Goal: Information Seeking & Learning: Understand process/instructions

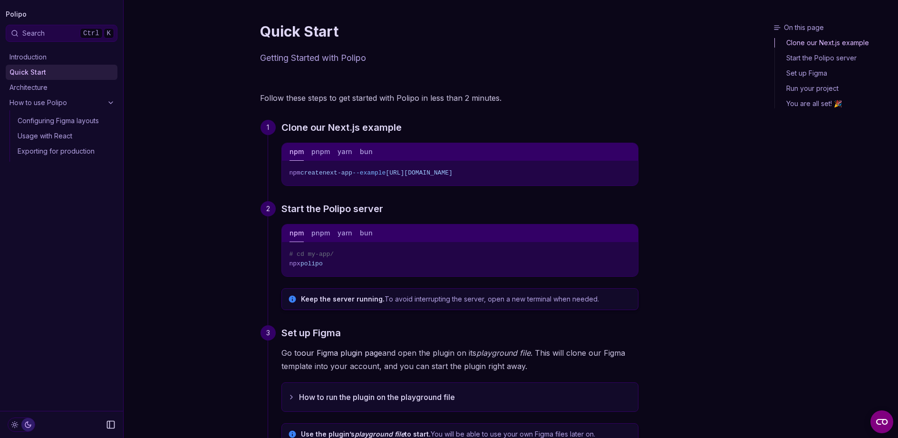
click at [625, 173] on rect "Copy Text" at bounding box center [627, 173] width 4 height 4
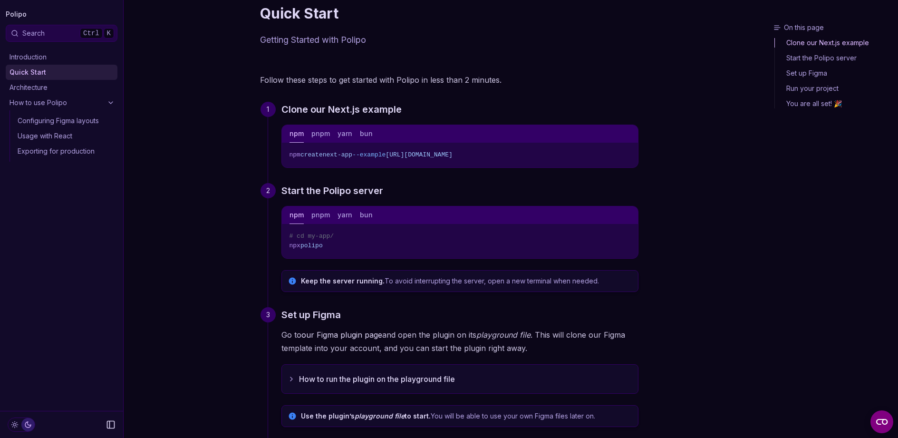
scroll to position [19, 0]
click at [316, 126] on button "pnpm" at bounding box center [320, 133] width 19 height 18
click at [295, 135] on button "npm" at bounding box center [296, 133] width 14 height 18
click at [314, 133] on button "pnpm" at bounding box center [320, 133] width 19 height 18
click at [296, 131] on button "npm" at bounding box center [296, 133] width 14 height 18
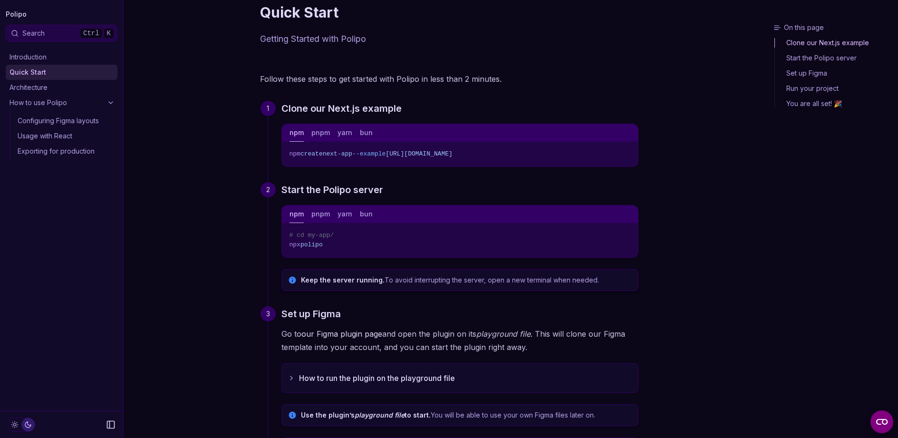
click at [80, 348] on div "Introduction Quick Start Architecture How to use Polipo Configuring Figma layou…" at bounding box center [61, 226] width 123 height 369
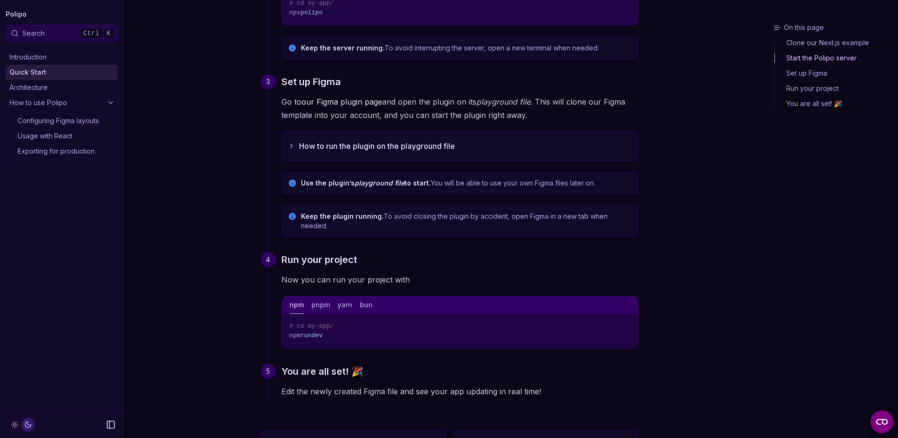
scroll to position [0, 0]
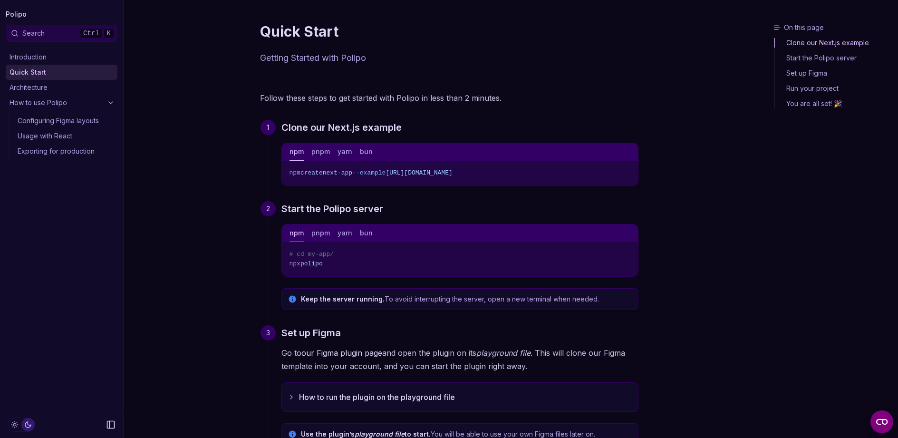
click at [631, 172] on button "Copy Text" at bounding box center [627, 171] width 14 height 14
click at [363, 156] on button "bun" at bounding box center [366, 152] width 13 height 18
click at [349, 156] on button "yarn" at bounding box center [344, 152] width 15 height 18
click at [319, 151] on button "pnpm" at bounding box center [320, 152] width 19 height 18
click at [297, 156] on button "npm" at bounding box center [296, 152] width 14 height 18
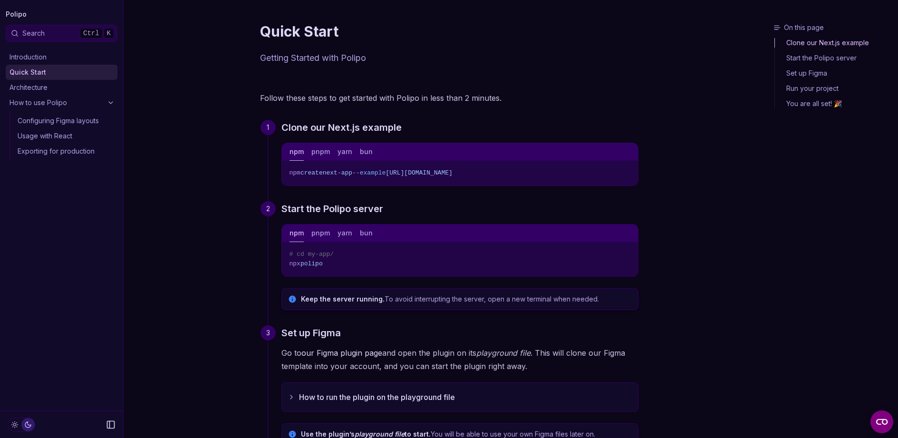
drag, startPoint x: 330, startPoint y: 174, endPoint x: 345, endPoint y: 173, distance: 14.8
click at [332, 174] on span "next-app" at bounding box center [337, 172] width 29 height 7
click at [347, 173] on span "next-app" at bounding box center [337, 172] width 29 height 7
click at [324, 149] on button "pnpm" at bounding box center [320, 152] width 19 height 18
click at [317, 153] on button "pnpm" at bounding box center [320, 152] width 19 height 18
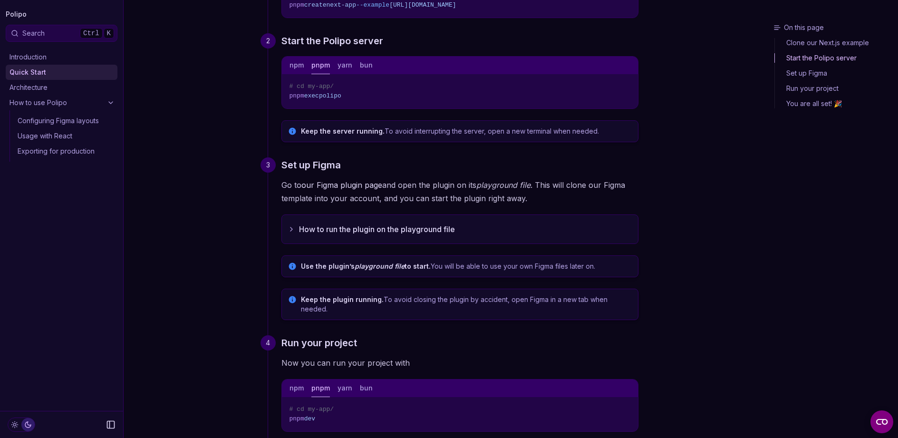
scroll to position [168, 0]
click at [376, 227] on button "How to run the plugin on the playground file" at bounding box center [460, 228] width 356 height 29
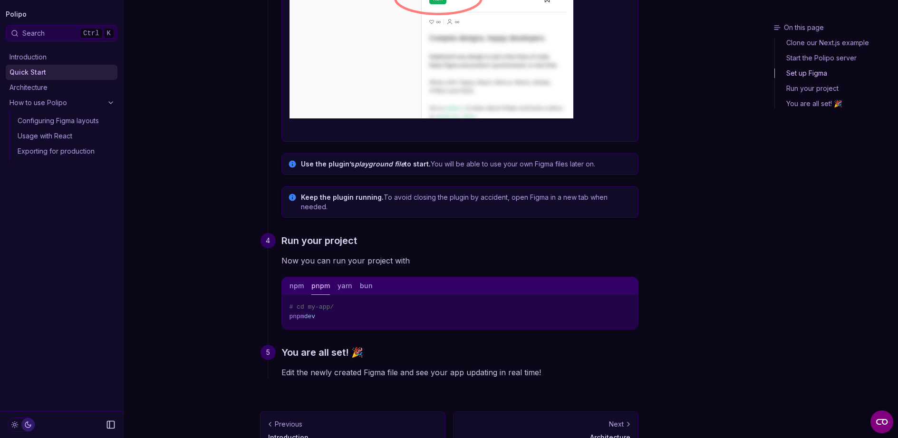
scroll to position [1026, 0]
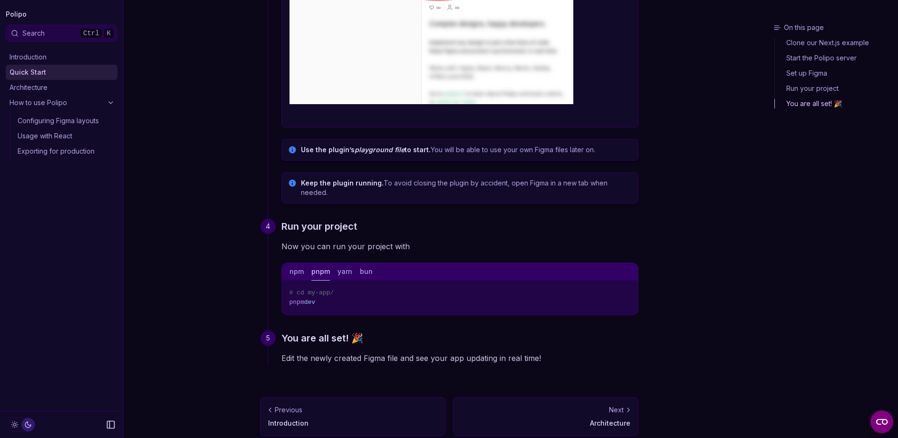
click at [291, 263] on button "npm" at bounding box center [296, 272] width 14 height 18
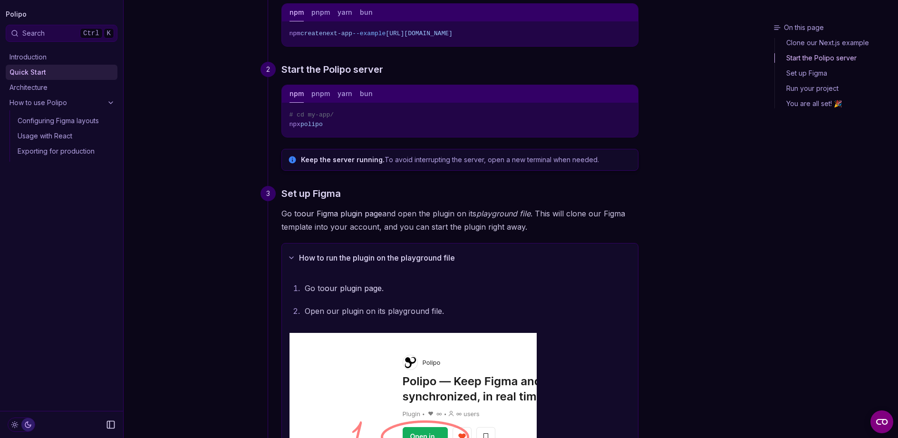
scroll to position [139, 0]
click at [316, 97] on button "pnpm" at bounding box center [320, 95] width 19 height 18
click at [296, 96] on button "npm" at bounding box center [296, 95] width 14 height 18
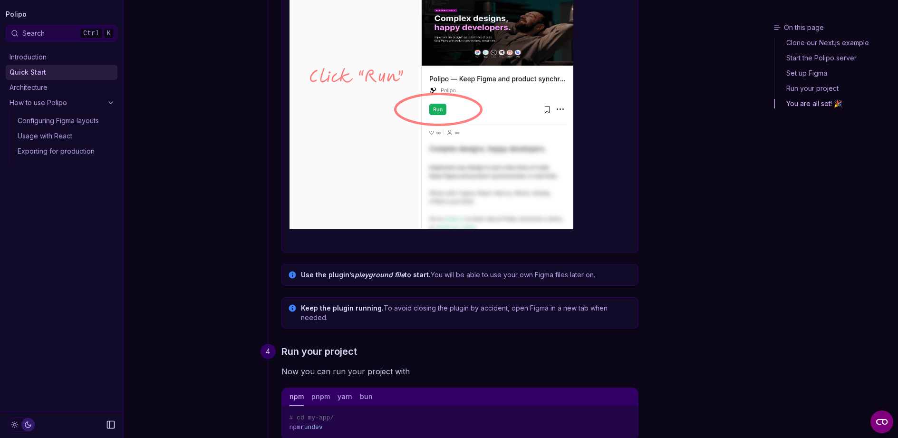
scroll to position [1026, 0]
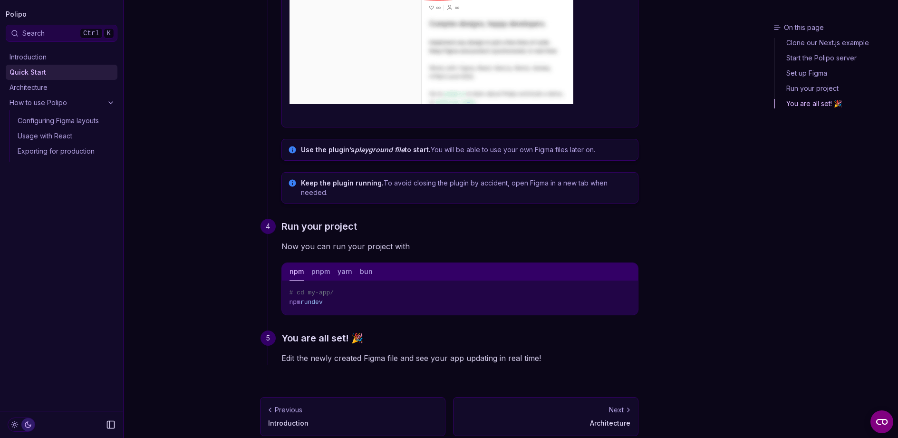
click at [342, 405] on div "Previous" at bounding box center [352, 410] width 169 height 10
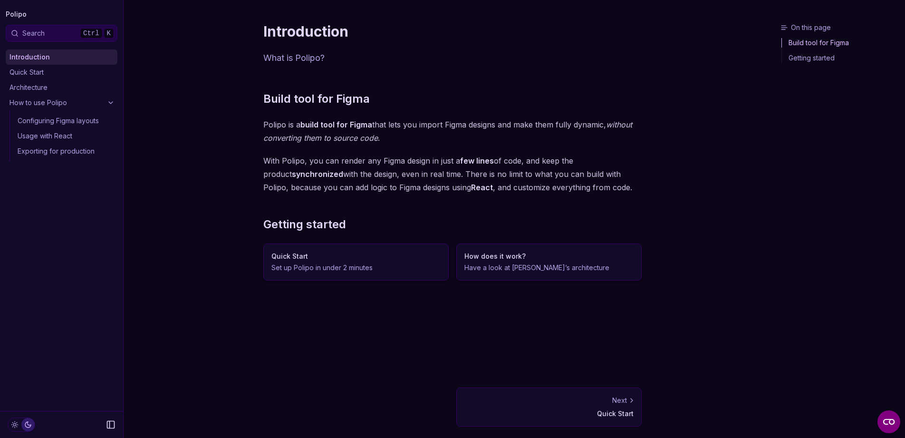
click at [514, 268] on p "Have a look at Polipo’s architecture" at bounding box center [548, 268] width 169 height 10
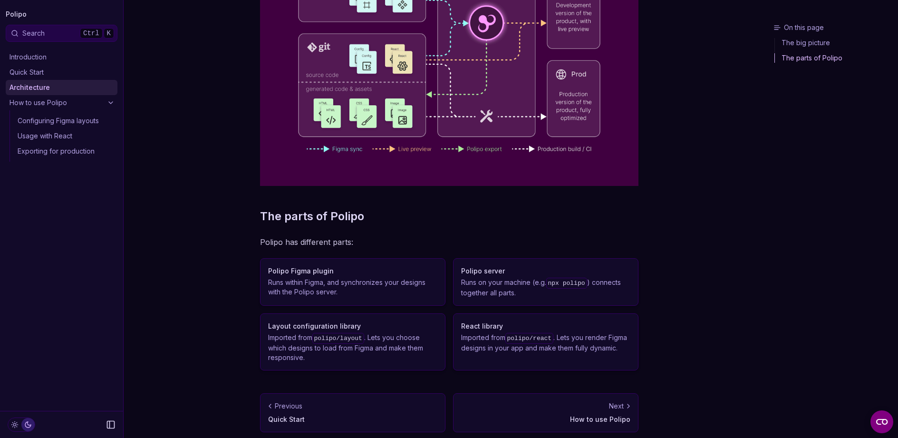
scroll to position [182, 0]
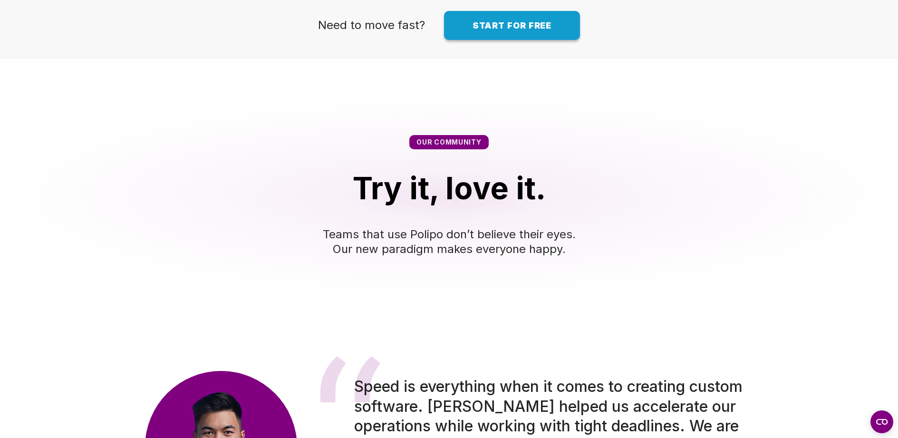
scroll to position [1293, 0]
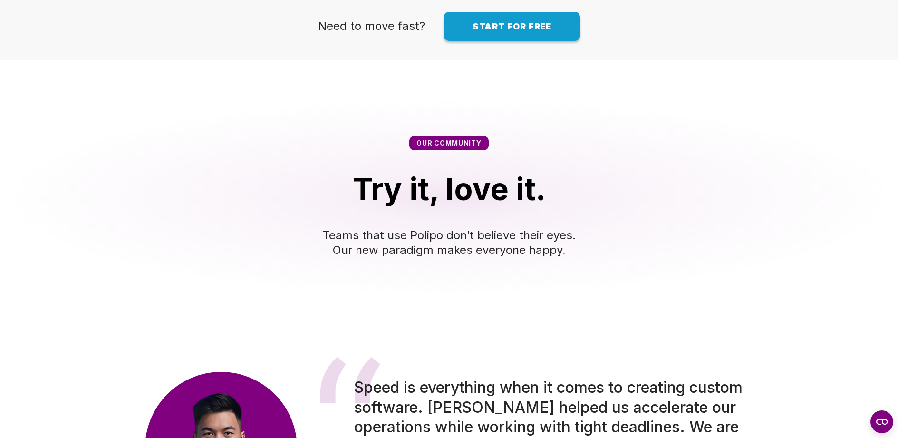
click at [516, 31] on span "Start for free" at bounding box center [511, 26] width 79 height 10
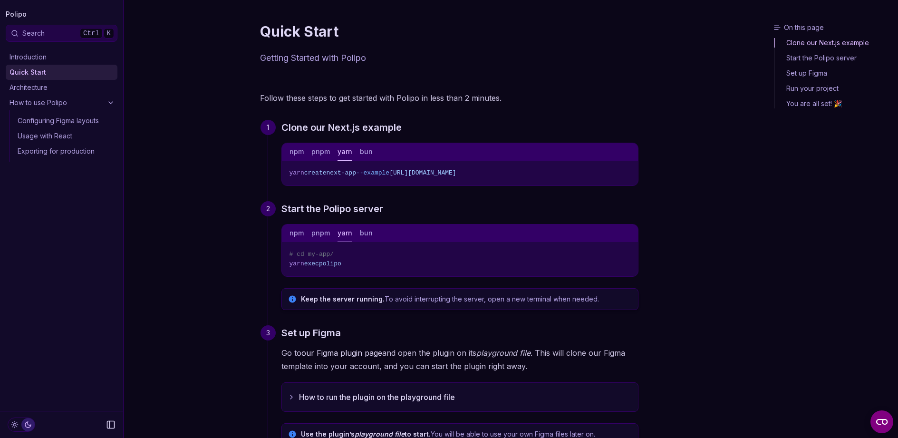
click at [340, 153] on button "yarn" at bounding box center [344, 152] width 15 height 18
click at [358, 154] on div "npm pnpm yarn bun" at bounding box center [460, 152] width 356 height 18
click at [368, 153] on button "bun" at bounding box center [366, 152] width 13 height 18
click at [353, 154] on div "npm pnpm yarn bun" at bounding box center [460, 152] width 356 height 18
click at [349, 153] on button "yarn" at bounding box center [344, 152] width 15 height 18
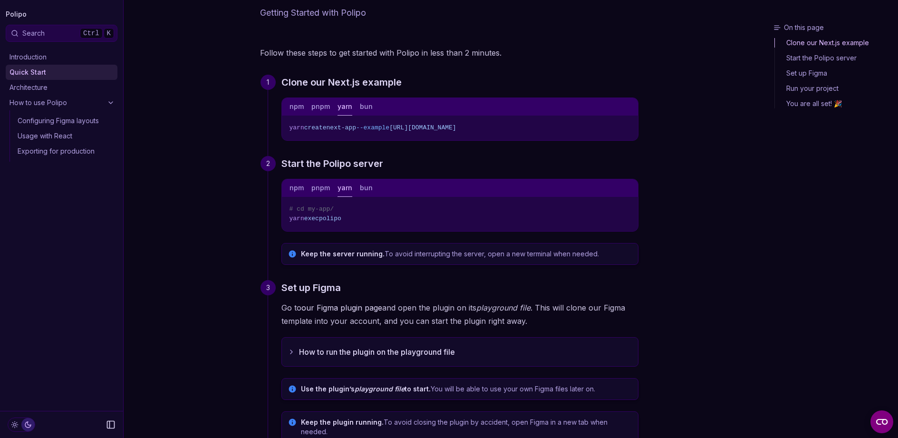
scroll to position [46, 0]
click at [358, 348] on button "How to run the plugin on the playground file" at bounding box center [460, 351] width 356 height 29
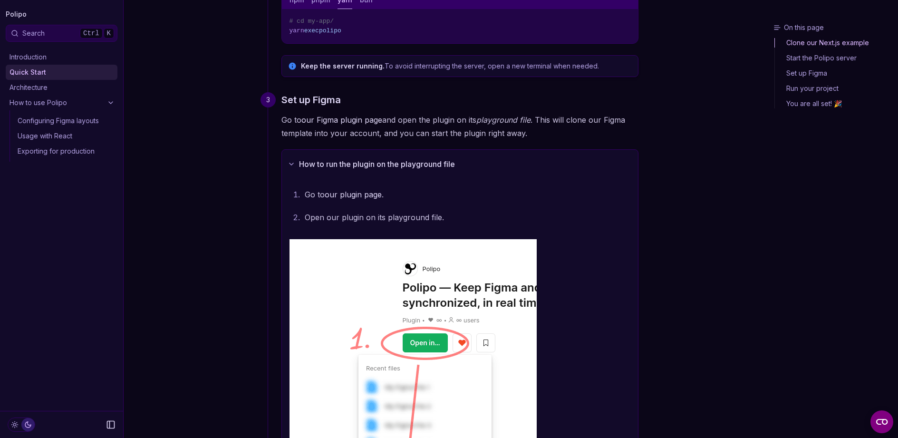
scroll to position [0, 0]
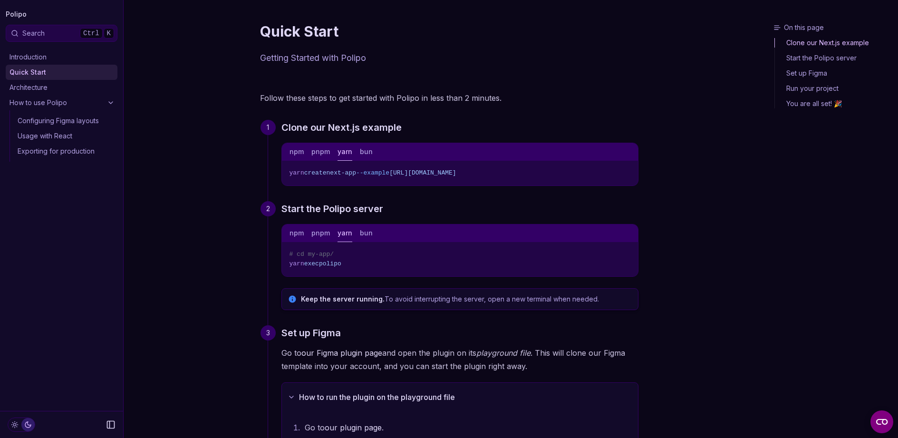
click at [57, 134] on link "Usage with React" at bounding box center [66, 135] width 104 height 15
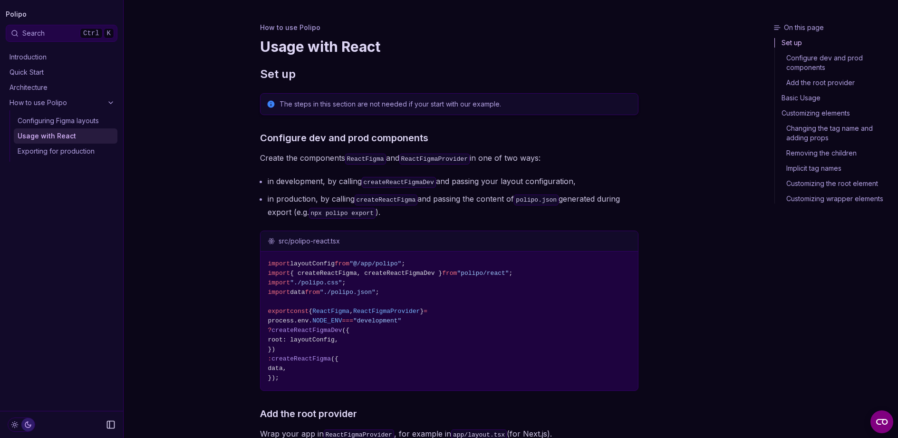
click at [68, 122] on link "Configuring Figma layouts" at bounding box center [66, 120] width 104 height 15
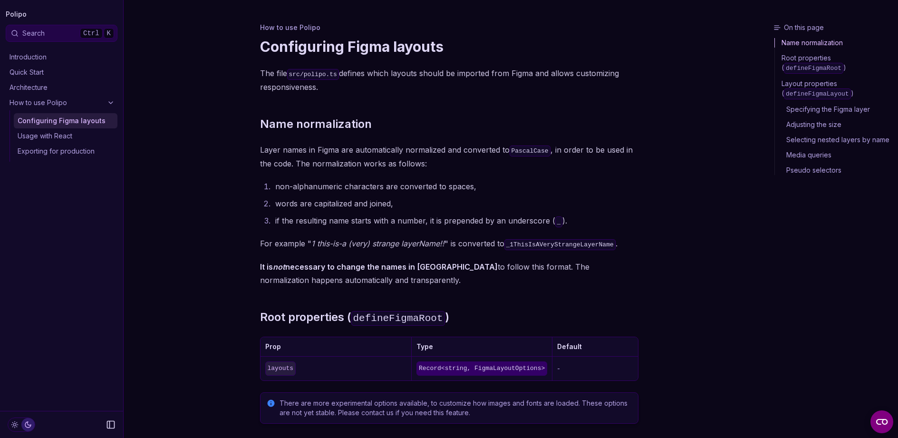
click at [68, 141] on link "Usage with React" at bounding box center [66, 135] width 104 height 15
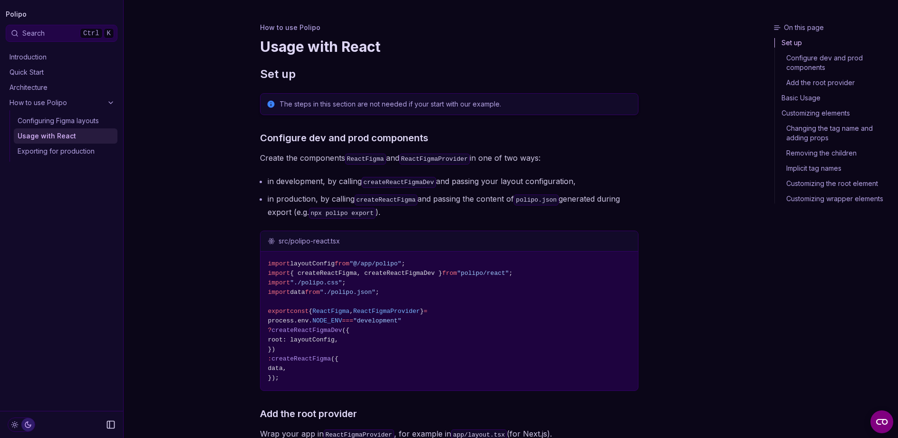
click at [74, 157] on link "Exporting for production" at bounding box center [66, 150] width 104 height 15
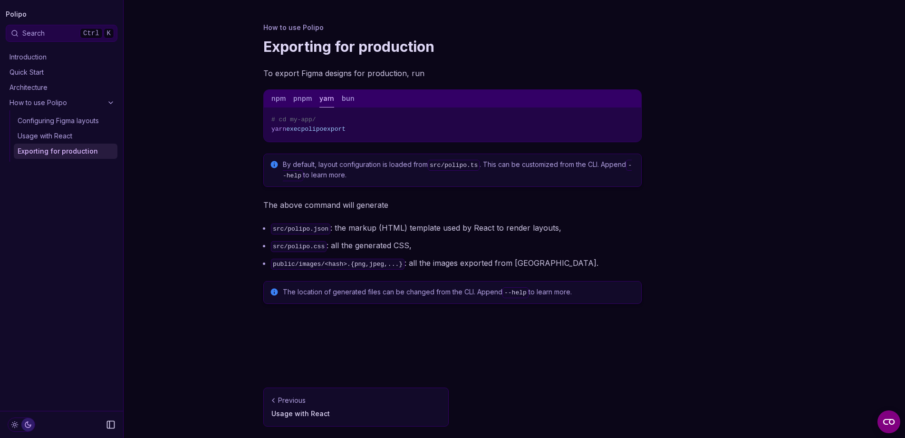
click at [50, 77] on link "Quick Start" at bounding box center [62, 72] width 112 height 15
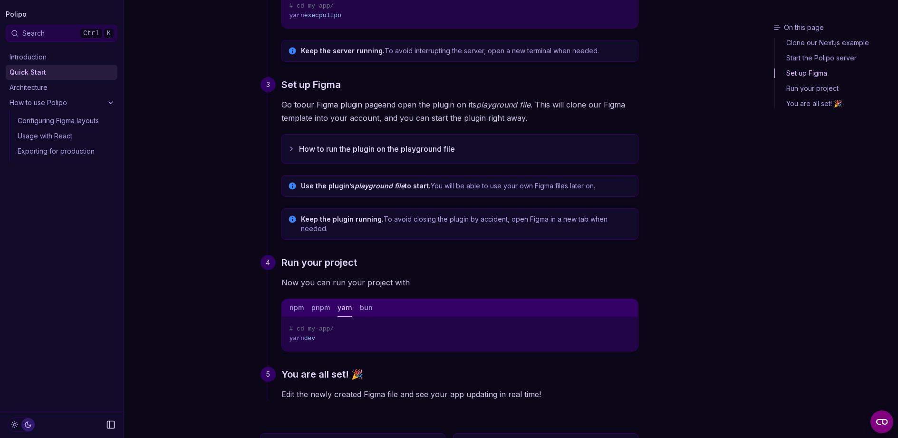
scroll to position [249, 0]
click at [294, 300] on button "npm" at bounding box center [296, 307] width 14 height 18
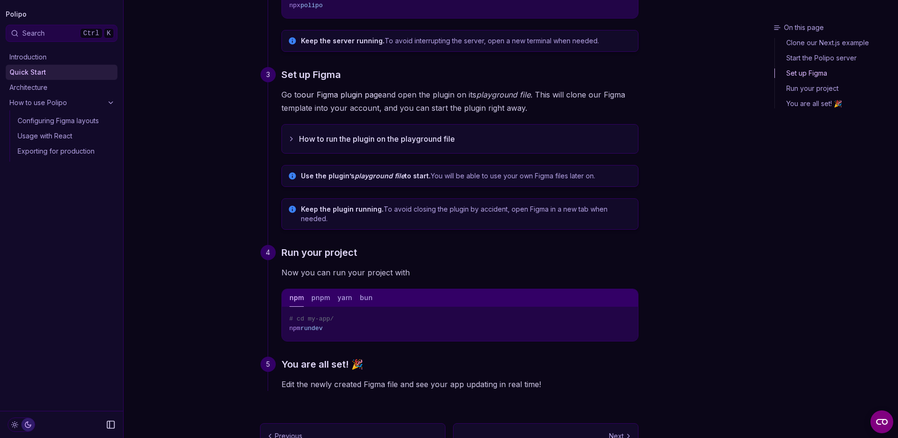
scroll to position [258, 0]
click at [335, 149] on button "How to run the plugin on the playground file" at bounding box center [460, 138] width 356 height 29
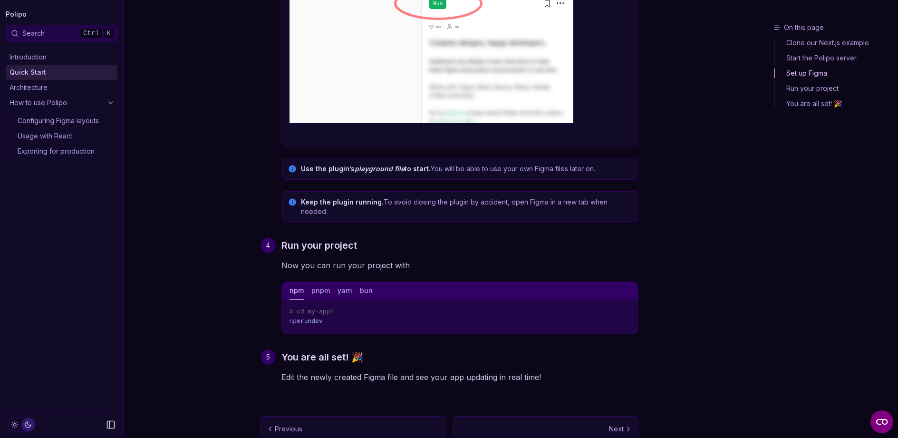
scroll to position [1026, 0]
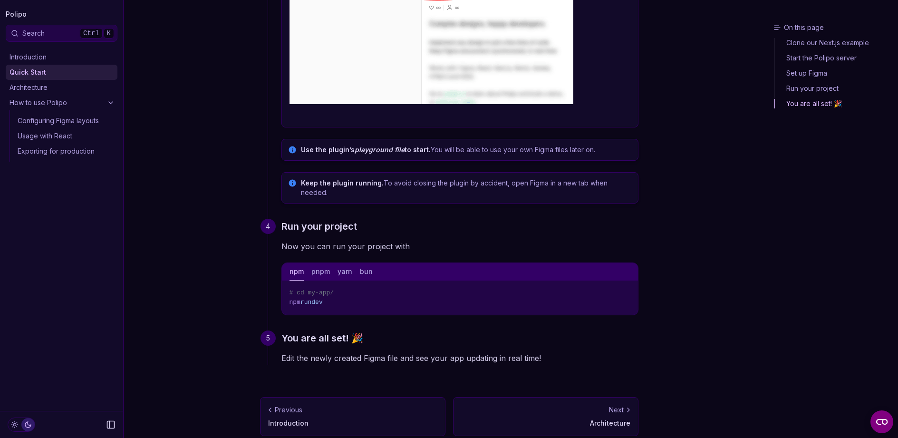
click at [45, 123] on link "Configuring Figma layouts" at bounding box center [66, 120] width 104 height 15
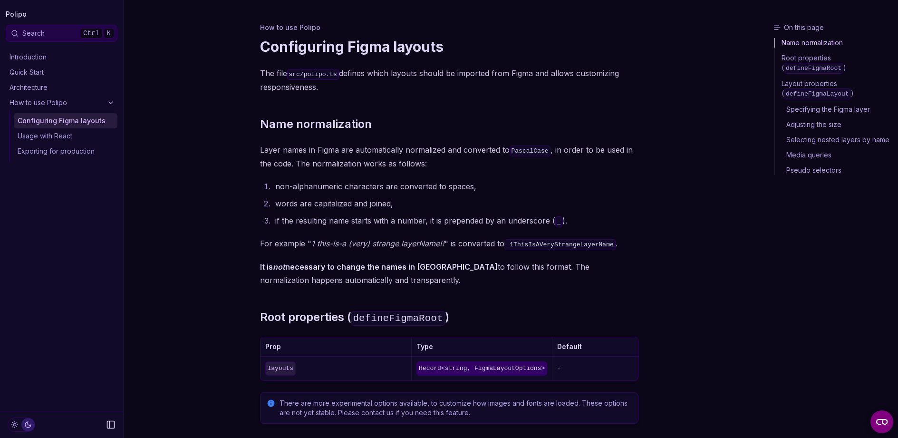
click at [25, 75] on link "Quick Start" at bounding box center [62, 72] width 112 height 15
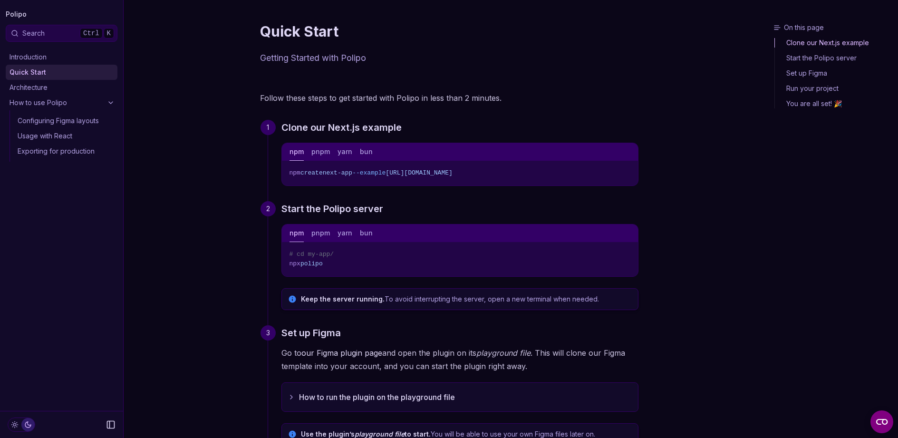
click at [630, 171] on icon "Copy Text" at bounding box center [626, 171] width 7 height 7
click at [319, 145] on button "pnpm" at bounding box center [320, 152] width 19 height 18
click at [349, 149] on button "yarn" at bounding box center [344, 152] width 15 height 18
click at [295, 154] on button "npm" at bounding box center [296, 152] width 14 height 18
click at [324, 154] on button "pnpm" at bounding box center [320, 152] width 19 height 18
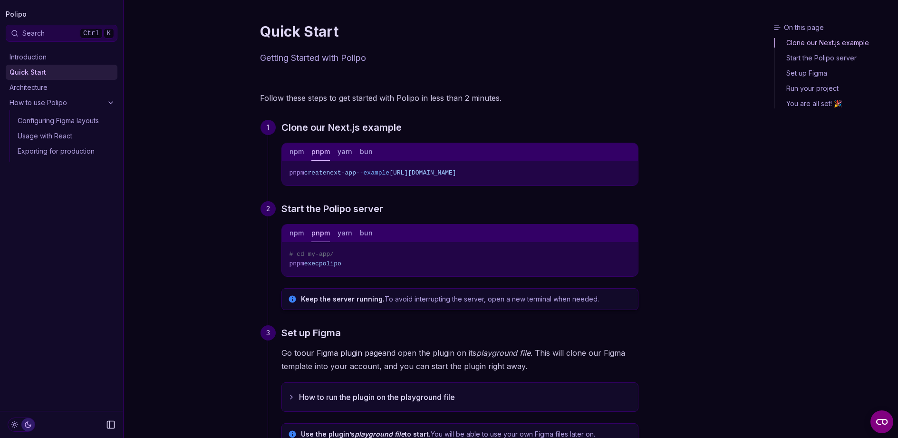
click at [288, 156] on div "npm pnpm yarn bun" at bounding box center [460, 152] width 356 height 18
click at [291, 152] on button "npm" at bounding box center [296, 152] width 14 height 18
click at [361, 153] on button "bun" at bounding box center [366, 152] width 13 height 18
click at [346, 154] on button "yarn" at bounding box center [344, 152] width 15 height 18
click at [295, 152] on button "npm" at bounding box center [296, 152] width 14 height 18
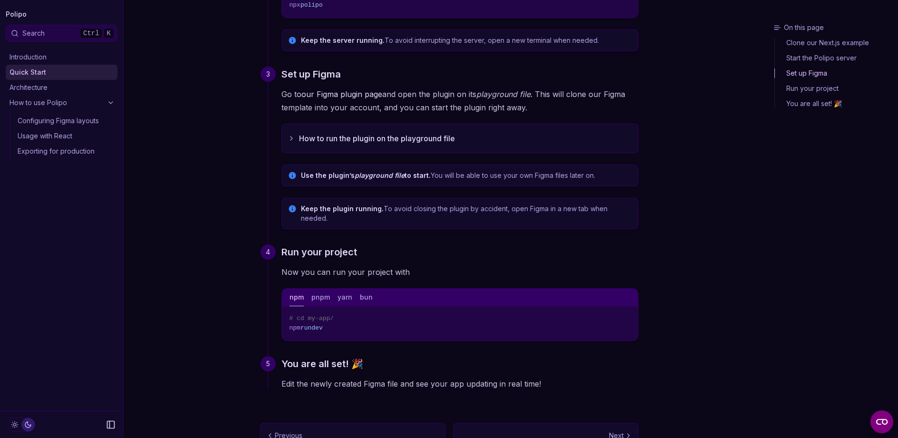
scroll to position [284, 0]
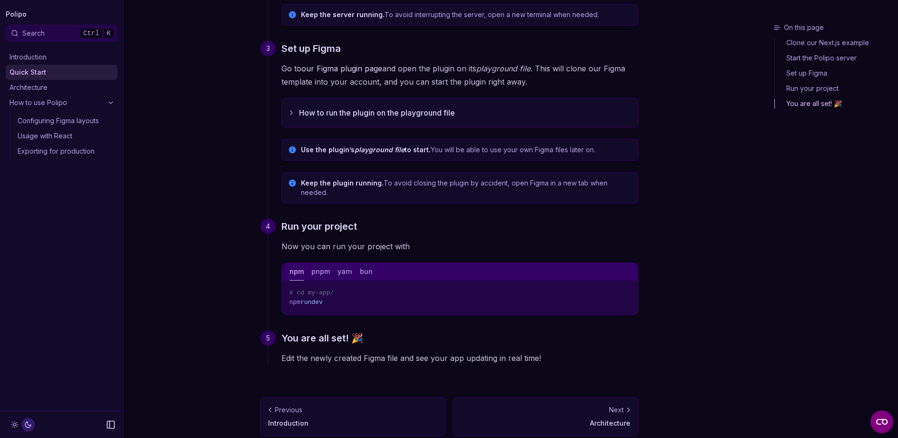
drag, startPoint x: 325, startPoint y: 293, endPoint x: 284, endPoint y: 294, distance: 41.8
click at [284, 294] on pre "# cd my-app/ npm run dev" at bounding box center [460, 297] width 356 height 34
copy span "npm run dev"
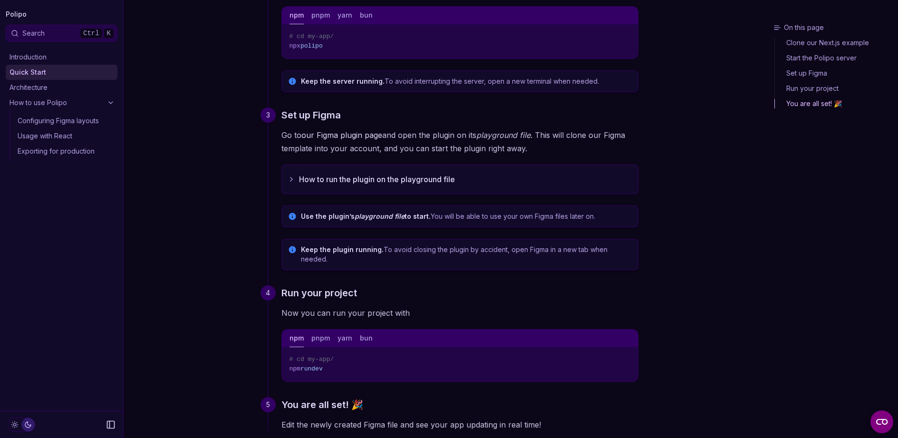
click at [391, 260] on div "Keep the plugin running. To avoid closing the plugin by accident, open Figma in…" at bounding box center [459, 254] width 357 height 31
click at [366, 182] on button "How to run the plugin on the playground file" at bounding box center [460, 179] width 356 height 29
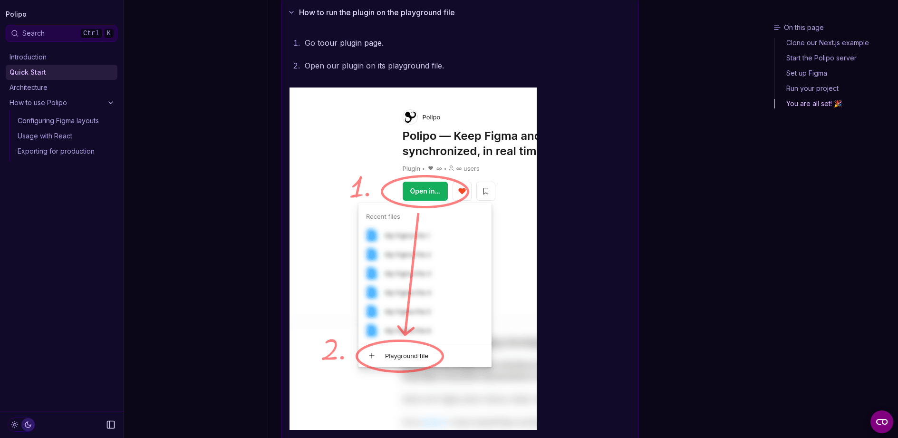
scroll to position [377, 0]
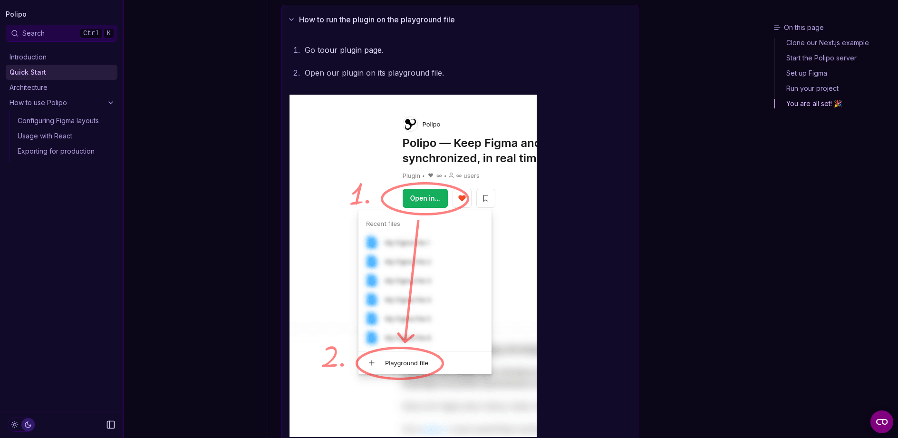
click at [368, 51] on link "our plugin page" at bounding box center [353, 50] width 57 height 10
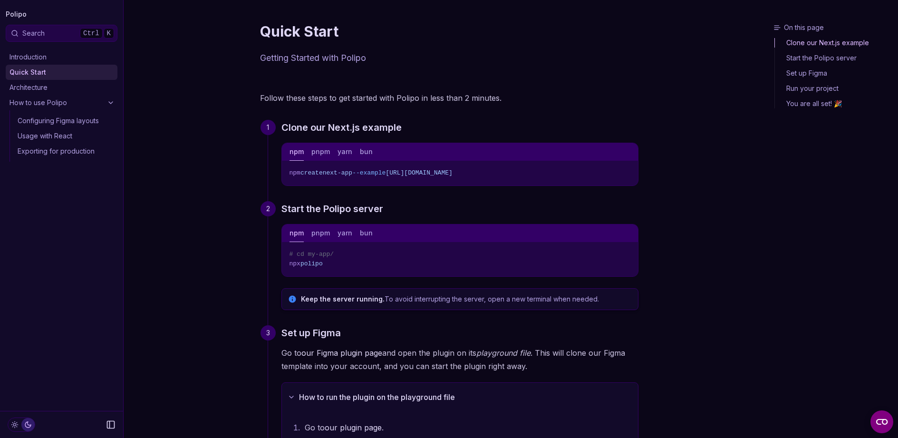
click at [628, 165] on button "Copy Text" at bounding box center [627, 171] width 14 height 14
click at [316, 150] on button "pnpm" at bounding box center [320, 152] width 19 height 18
click at [353, 149] on div "npm pnpm yarn bun" at bounding box center [460, 152] width 356 height 18
click at [364, 151] on button "bun" at bounding box center [366, 152] width 13 height 18
click at [294, 152] on button "npm" at bounding box center [296, 152] width 14 height 18
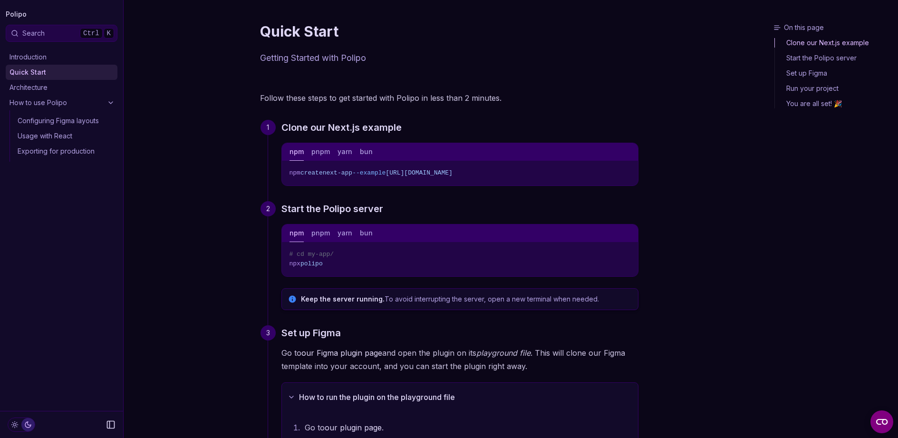
click at [628, 169] on icon "Copy Text" at bounding box center [626, 171] width 7 height 7
click at [314, 159] on button "pnpm" at bounding box center [320, 152] width 19 height 18
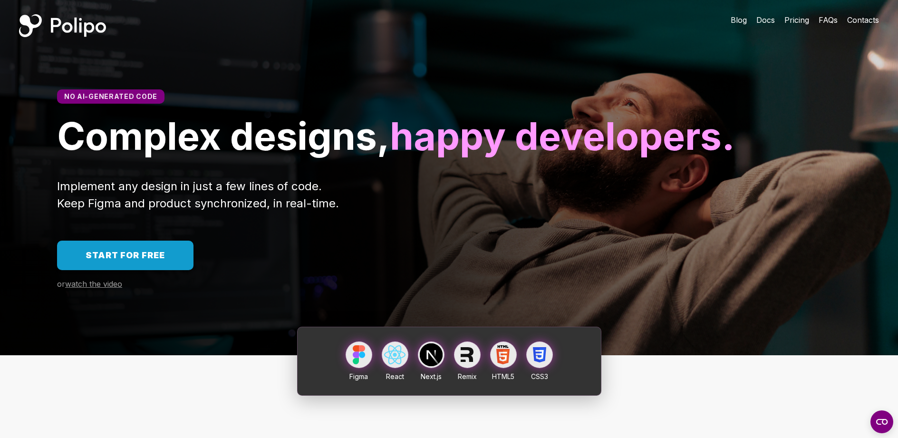
click at [83, 288] on span "watch the video" at bounding box center [93, 284] width 57 height 10
click at [144, 260] on span "Start for free" at bounding box center [125, 255] width 79 height 10
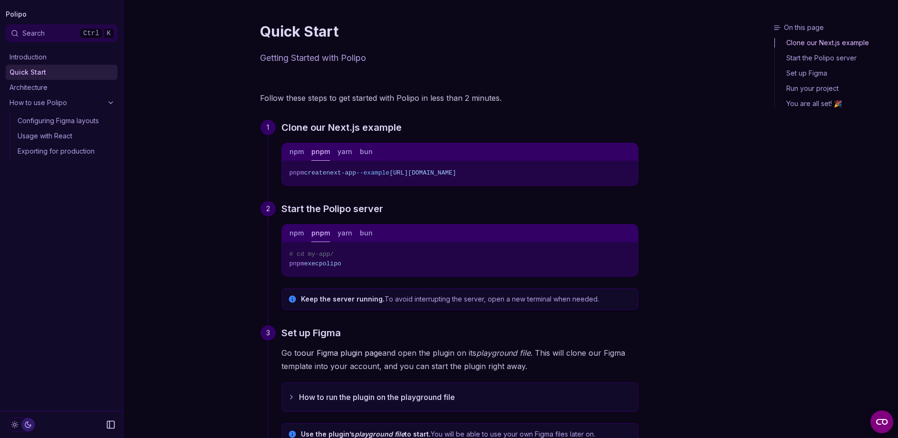
click at [626, 172] on icon "Copy Text" at bounding box center [626, 171] width 7 height 7
